Goal: Browse casually: Explore the website without a specific task or goal

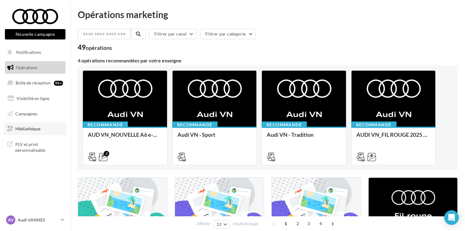
click at [31, 129] on span "Médiathèque" at bounding box center [27, 128] width 25 height 5
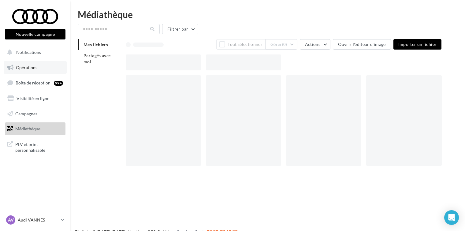
click at [24, 67] on span "Opérations" at bounding box center [26, 67] width 21 height 5
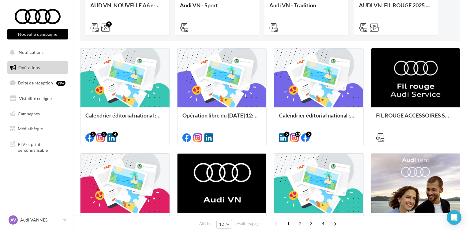
scroll to position [131, 0]
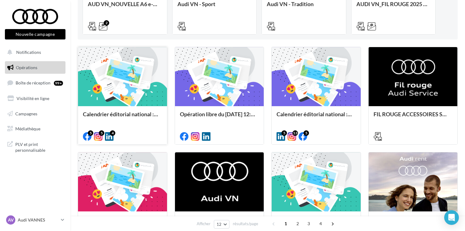
click at [148, 98] on div at bounding box center [122, 77] width 89 height 60
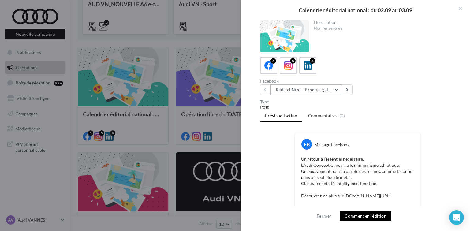
drag, startPoint x: 333, startPoint y: 87, endPoint x: 335, endPoint y: 84, distance: 4.0
drag, startPoint x: 335, startPoint y: 84, endPoint x: 331, endPoint y: 92, distance: 9.4
click at [331, 92] on button "Radical Next - Product gallery" at bounding box center [306, 89] width 72 height 10
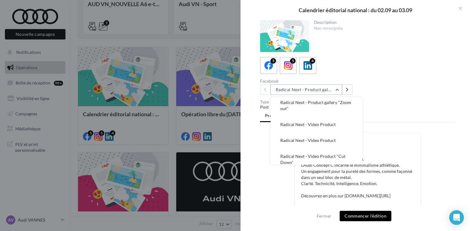
scroll to position [24, 0]
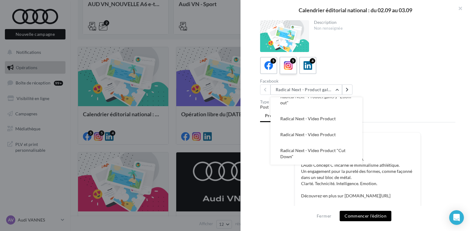
click at [287, 66] on icon at bounding box center [288, 65] width 9 height 9
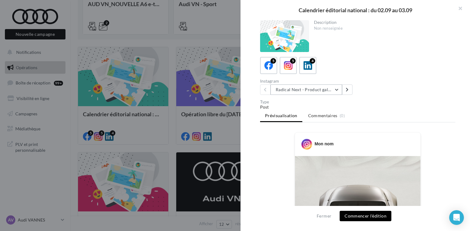
click at [335, 89] on button "Radical Next - Product gallery" at bounding box center [306, 89] width 72 height 10
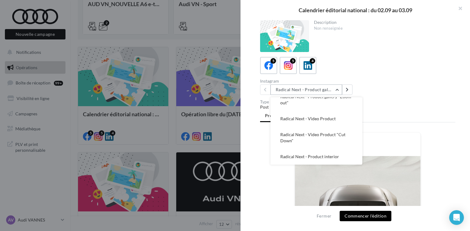
scroll to position [0, 0]
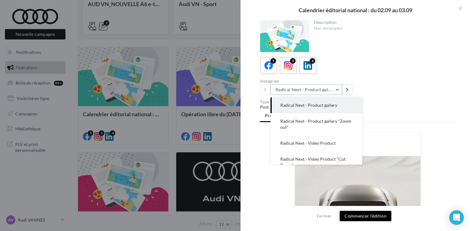
click at [335, 89] on button "Radical Next - Product gallery" at bounding box center [306, 89] width 72 height 10
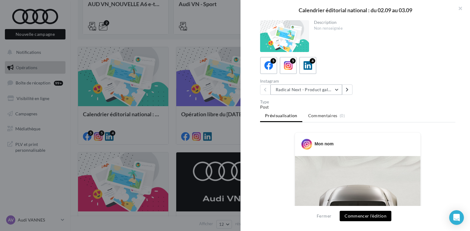
click at [337, 90] on button "Radical Next - Product gallery" at bounding box center [306, 89] width 72 height 10
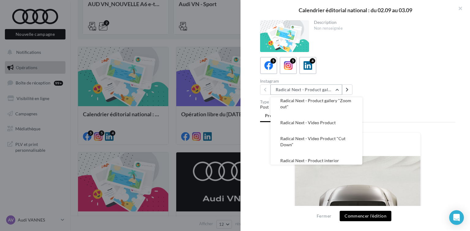
scroll to position [24, 0]
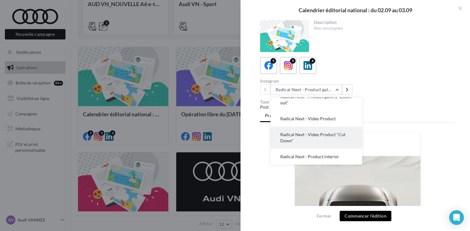
click at [318, 139] on button "Radical Next - Video Product "Cut Down"" at bounding box center [316, 138] width 92 height 22
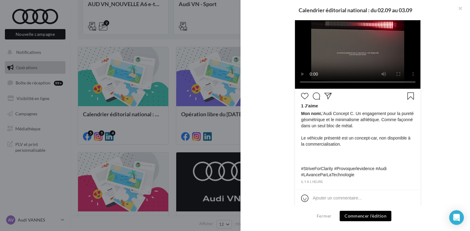
scroll to position [237, 0]
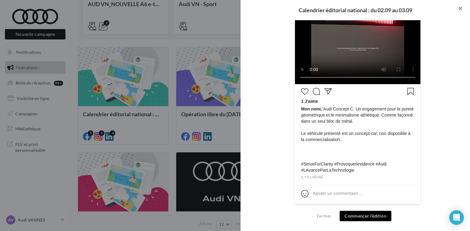
click at [460, 9] on button "button" at bounding box center [457, 9] width 24 height 18
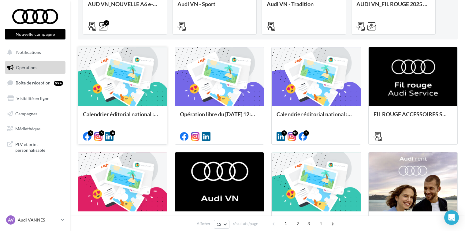
click at [105, 76] on div at bounding box center [122, 77] width 89 height 60
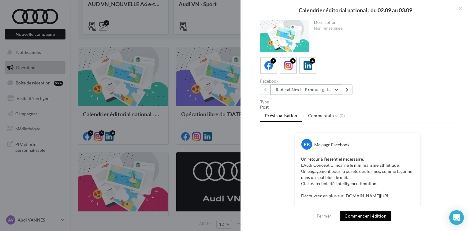
click at [337, 88] on button "Radical Next - Product gallery" at bounding box center [306, 89] width 72 height 10
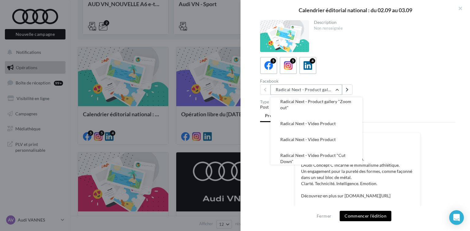
scroll to position [20, 0]
click at [336, 90] on button "Radical Next - Product gallery" at bounding box center [306, 89] width 72 height 10
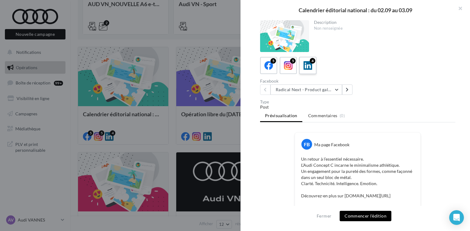
click at [308, 68] on icon at bounding box center [307, 65] width 9 height 9
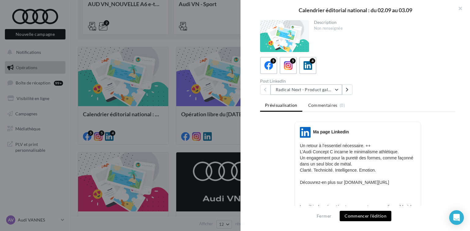
click at [335, 87] on button "Radical Next - Product gallery" at bounding box center [306, 89] width 72 height 10
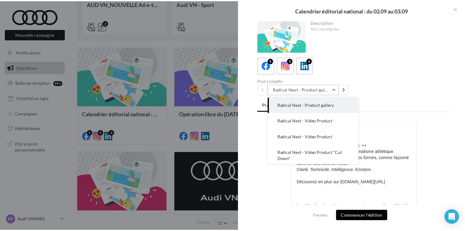
scroll to position [2, 0]
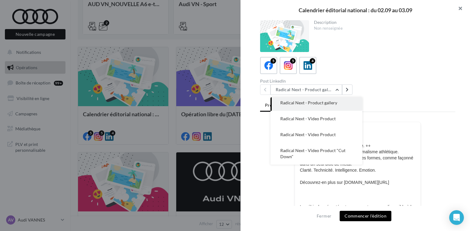
click at [461, 11] on button "button" at bounding box center [457, 9] width 24 height 18
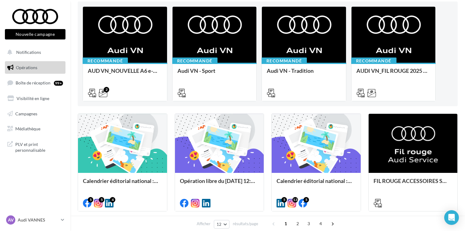
scroll to position [63, 0]
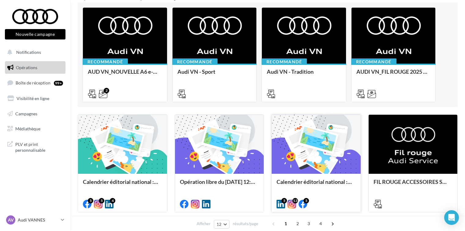
click at [299, 157] on div at bounding box center [316, 145] width 89 height 60
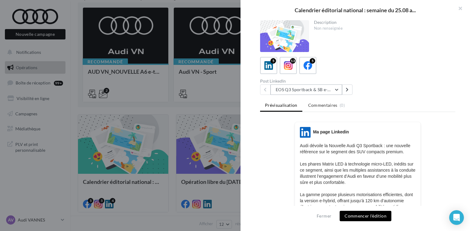
click at [337, 87] on button "EOS Q3 Sportback & SB e-Hybrid" at bounding box center [306, 89] width 72 height 10
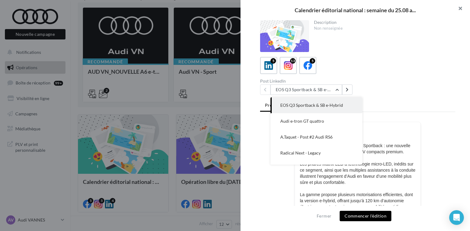
click at [463, 5] on button "button" at bounding box center [457, 9] width 24 height 18
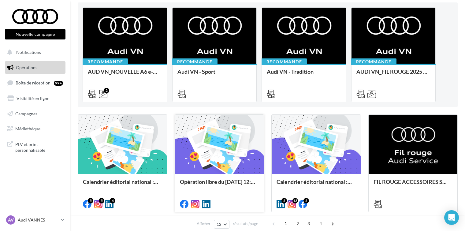
click at [212, 148] on div at bounding box center [219, 145] width 89 height 60
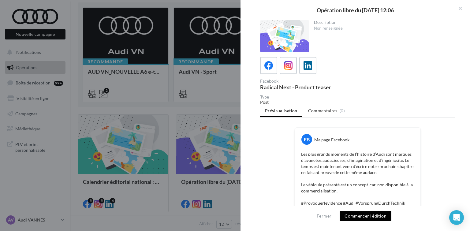
click at [405, 144] on div "FB Ma page Facebook Les plus grands moments de l’histoire d’Audi sont marqués d…" at bounding box center [357, 174] width 125 height 93
click at [410, 195] on p "Les plus grands moments de l’histoire d’Audi sont marqués d'avancées audacieuse…" at bounding box center [357, 181] width 113 height 61
click at [285, 62] on icon at bounding box center [288, 65] width 9 height 9
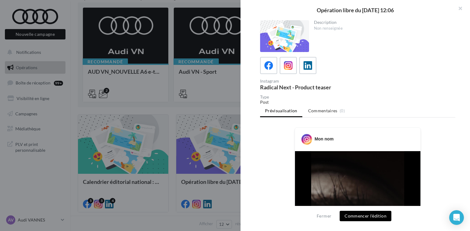
click at [407, 182] on video at bounding box center [357, 233] width 125 height 165
click at [309, 67] on icon at bounding box center [307, 65] width 9 height 9
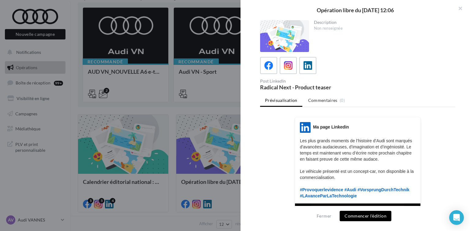
click at [406, 191] on p "Les plus grands moments de l’histoire d’Audi sont marqués d'avancées audacieuse…" at bounding box center [358, 168] width 116 height 61
click at [327, 214] on button "Fermer" at bounding box center [324, 215] width 20 height 7
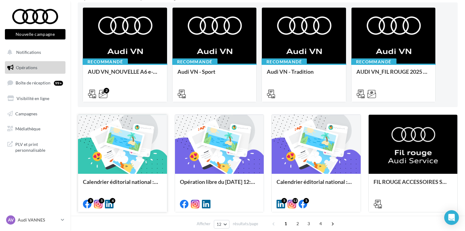
click at [131, 144] on div at bounding box center [122, 145] width 89 height 60
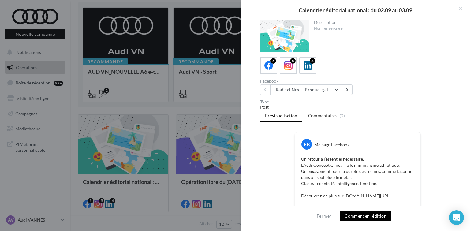
click at [412, 191] on div "Un retour à l’essentiel nécessaire. L’Audi Concept C incarne le minimalisme ath…" at bounding box center [357, 207] width 122 height 107
click at [293, 69] on div "5" at bounding box center [288, 65] width 11 height 11
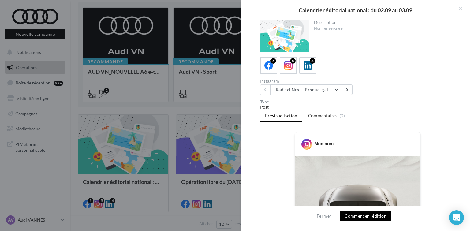
click at [378, 188] on img at bounding box center [357, 234] width 125 height 157
click at [403, 190] on img at bounding box center [357, 234] width 125 height 157
click at [461, 8] on button "button" at bounding box center [457, 9] width 24 height 18
